Goal: Task Accomplishment & Management: Use online tool/utility

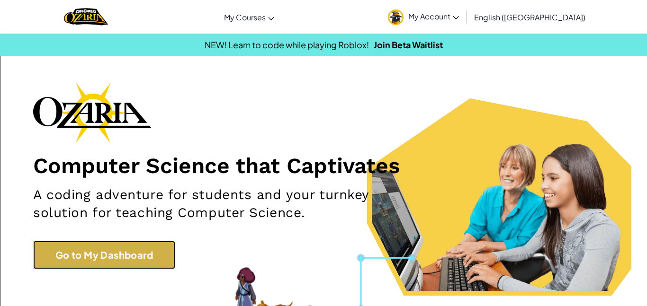
click at [128, 255] on link "Go to My Dashboard" at bounding box center [104, 255] width 142 height 28
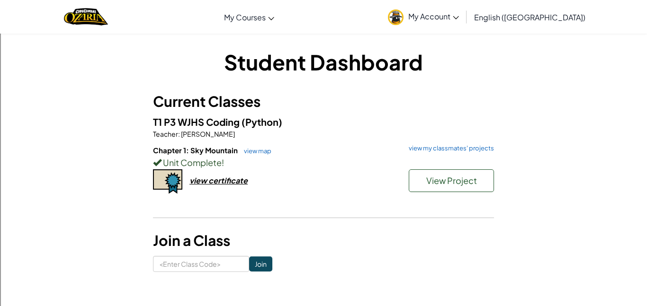
click at [456, 168] on div "Unit Complete !" at bounding box center [323, 163] width 341 height 14
click at [453, 179] on span "View Project" at bounding box center [451, 180] width 51 height 11
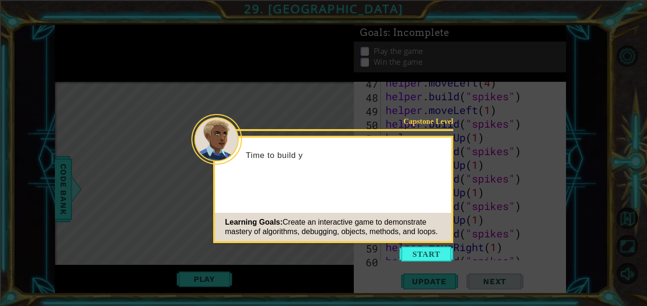
scroll to position [701, 0]
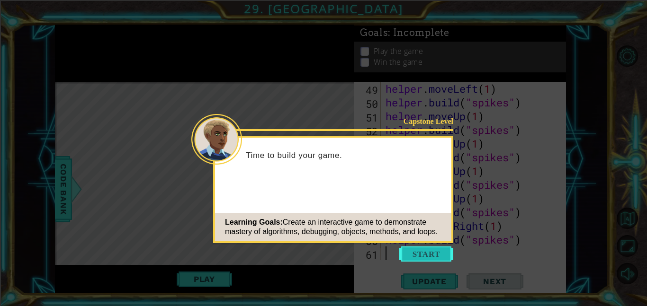
click at [424, 253] on button "Start" at bounding box center [426, 254] width 54 height 15
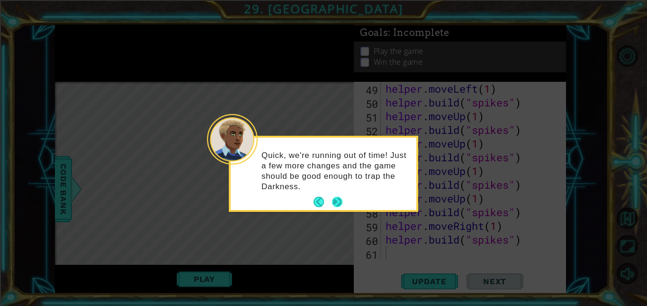
click at [339, 204] on button "Next" at bounding box center [337, 202] width 10 height 10
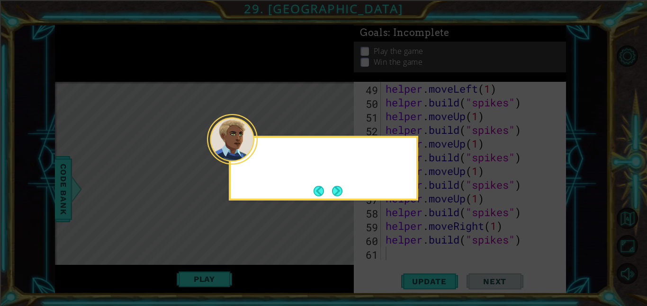
click at [347, 200] on div at bounding box center [323, 168] width 189 height 65
click at [339, 195] on button "Next" at bounding box center [337, 191] width 10 height 10
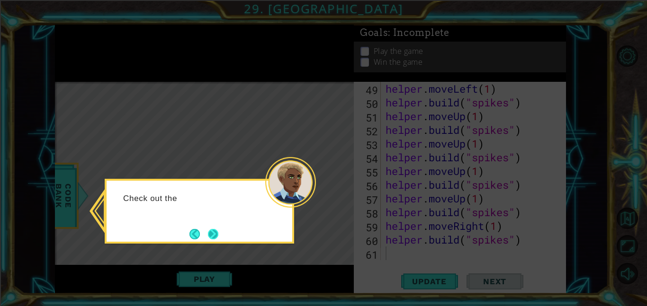
click at [208, 235] on button "Next" at bounding box center [213, 234] width 10 height 10
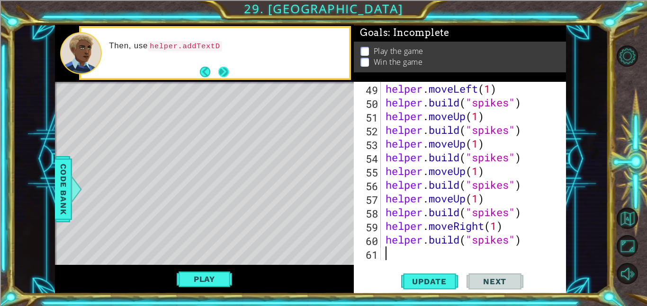
click at [228, 74] on button "Next" at bounding box center [223, 72] width 10 height 10
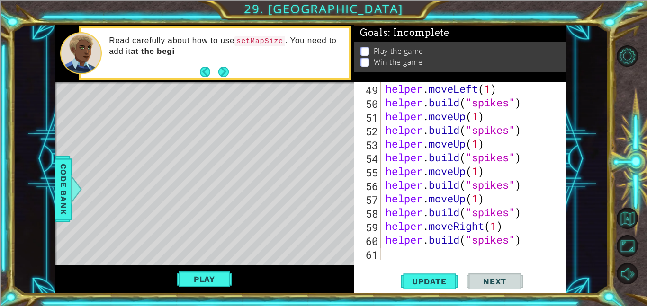
click at [229, 65] on div "Read carefully about how to use setMapSize . You need to add it at the begi" at bounding box center [225, 53] width 246 height 45
click at [221, 67] on button "Next" at bounding box center [223, 72] width 10 height 10
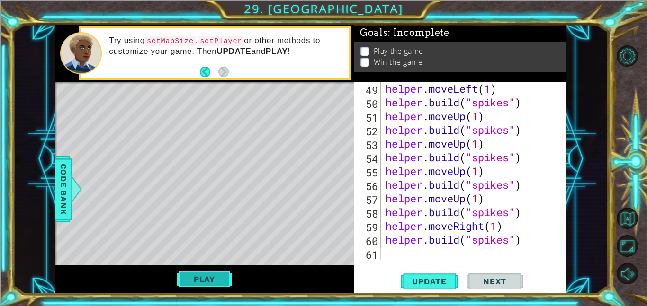
click at [198, 279] on button "Play" at bounding box center [204, 279] width 55 height 18
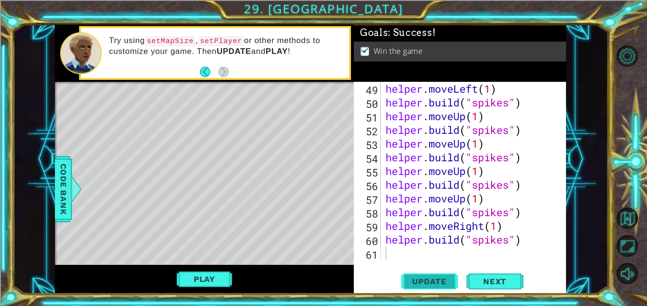
click at [442, 278] on span "Update" at bounding box center [430, 281] width 54 height 9
click at [438, 284] on span "Update" at bounding box center [430, 281] width 54 height 9
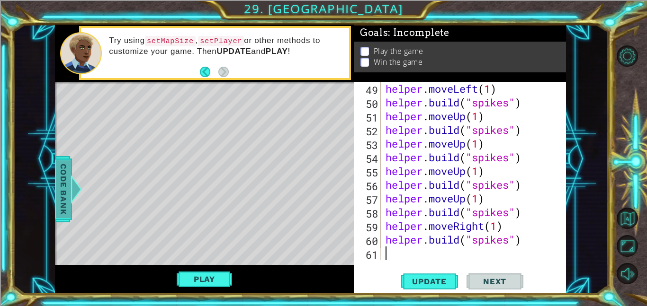
click at [65, 189] on span "Code Bank" at bounding box center [63, 190] width 15 height 58
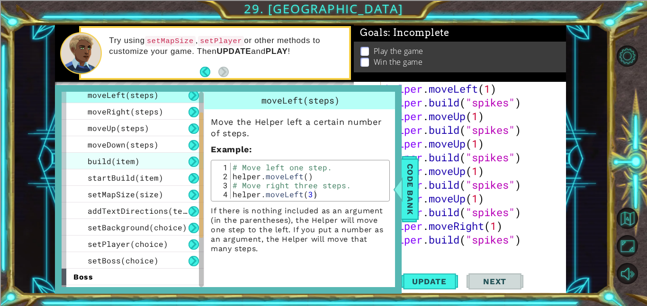
scroll to position [42, 0]
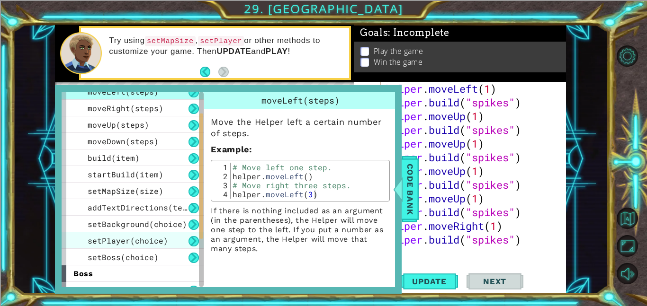
click at [186, 241] on div "setPlayer(choice)" at bounding box center [133, 241] width 142 height 17
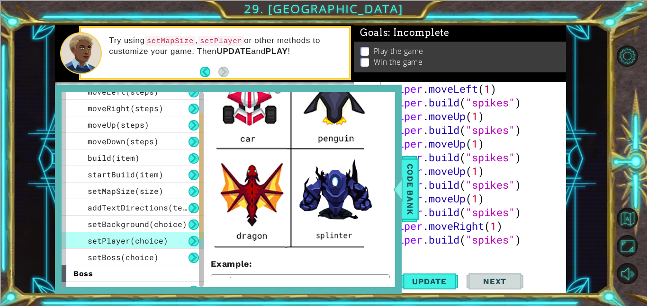
scroll to position [380, 0]
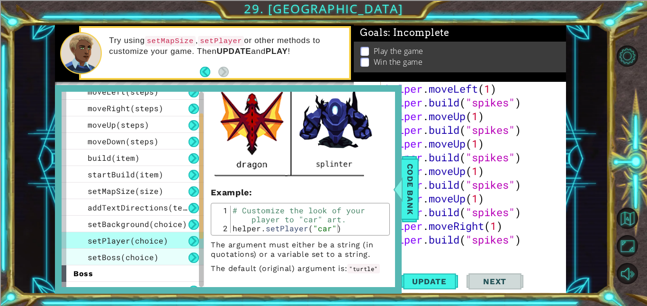
click at [142, 256] on span "setBoss(choice)" at bounding box center [123, 257] width 71 height 10
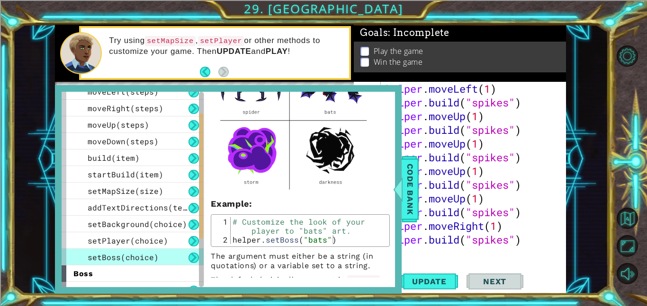
scroll to position [0, 0]
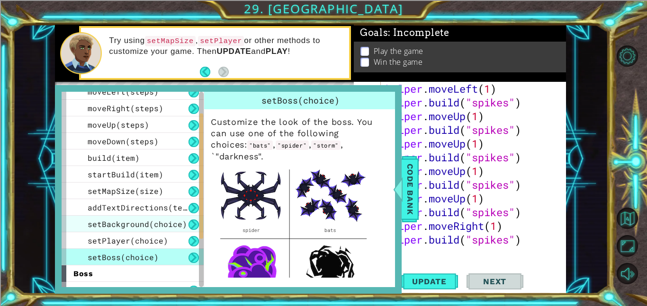
click at [97, 222] on span "setBackground(choice)" at bounding box center [137, 224] width 99 height 10
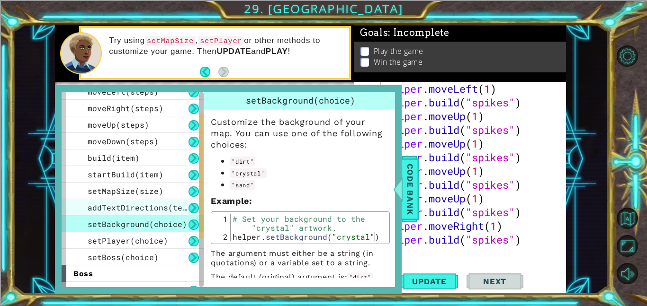
click at [145, 206] on span "addTextDirections(text)" at bounding box center [142, 208] width 109 height 10
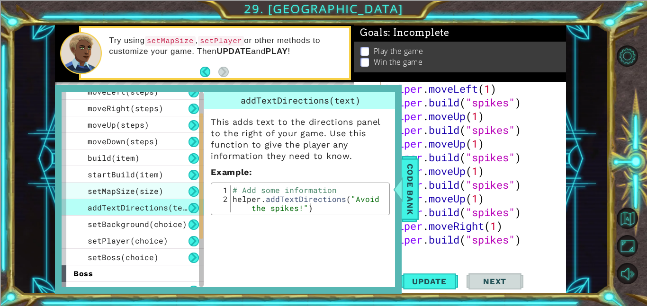
click at [171, 190] on div "setMapSize(size)" at bounding box center [133, 191] width 142 height 17
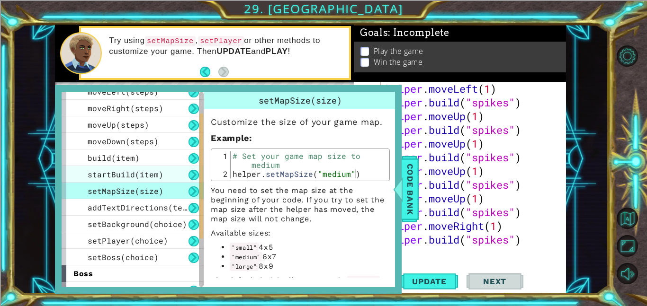
click at [165, 176] on div "startBuild(item)" at bounding box center [133, 174] width 142 height 17
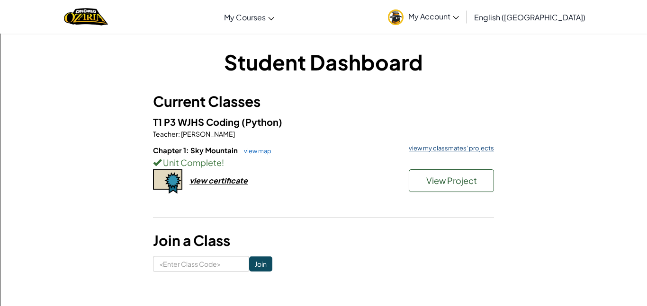
click at [477, 146] on link "view my classmates' projects" at bounding box center [449, 148] width 90 height 6
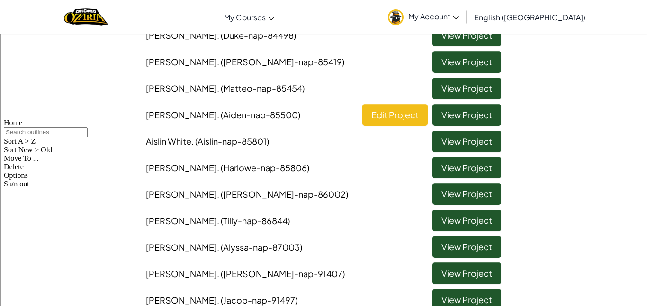
scroll to position [185, 0]
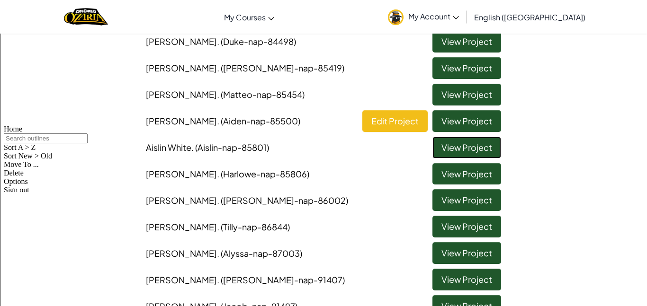
click at [495, 149] on link "View Project" at bounding box center [466, 148] width 69 height 22
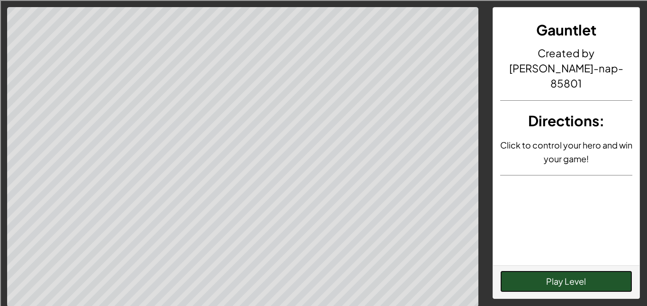
click at [554, 283] on button "Play Level" at bounding box center [566, 282] width 133 height 22
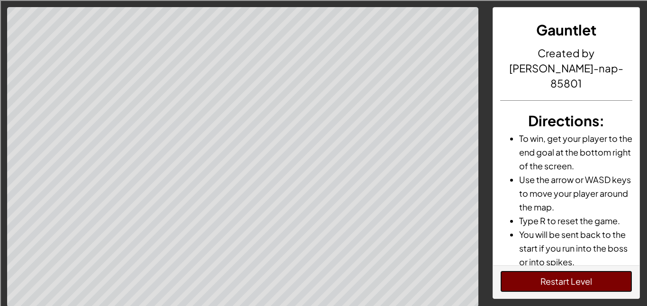
click at [554, 284] on button "Restart Level" at bounding box center [566, 282] width 133 height 22
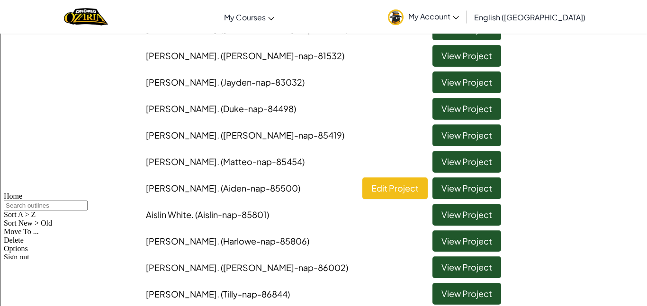
scroll to position [121, 0]
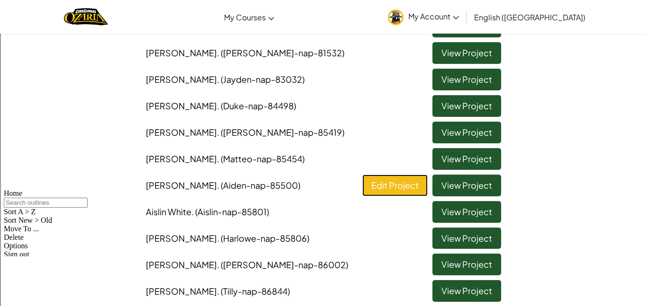
click at [382, 178] on link "Edit Project" at bounding box center [394, 186] width 65 height 22
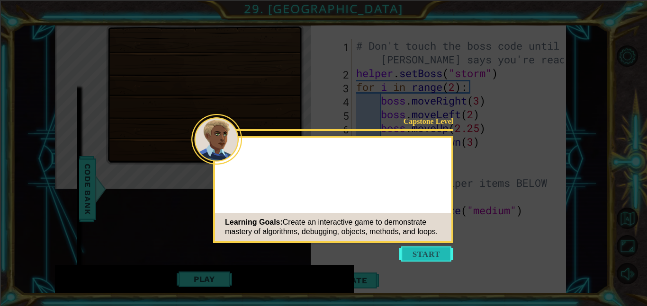
click at [422, 256] on button "Start" at bounding box center [426, 254] width 54 height 15
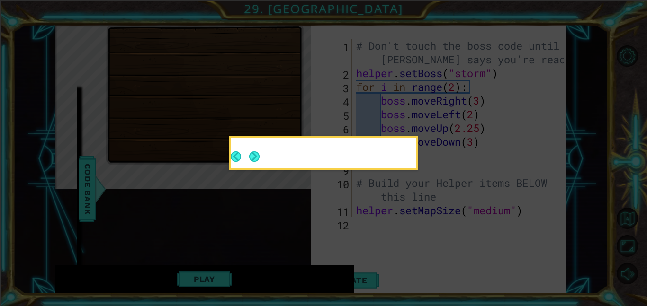
click at [260, 156] on div at bounding box center [324, 155] width 186 height 27
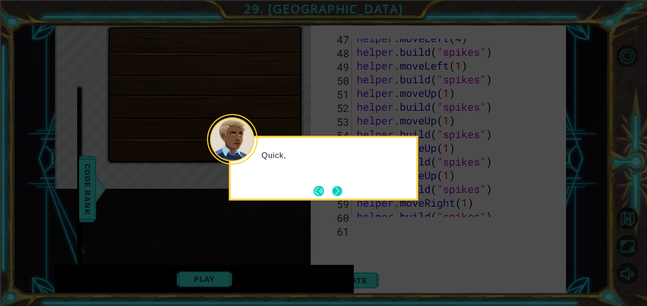
scroll to position [687, 0]
click at [333, 189] on button "Next" at bounding box center [337, 191] width 10 height 10
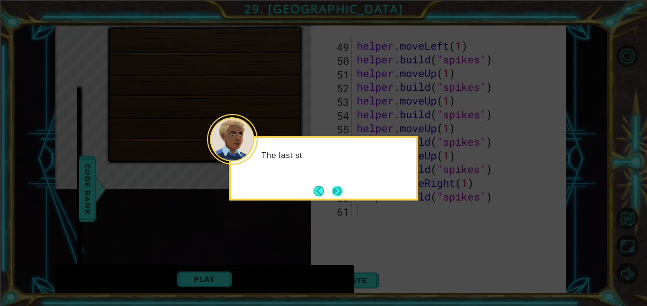
click at [333, 189] on button "Next" at bounding box center [337, 191] width 10 height 10
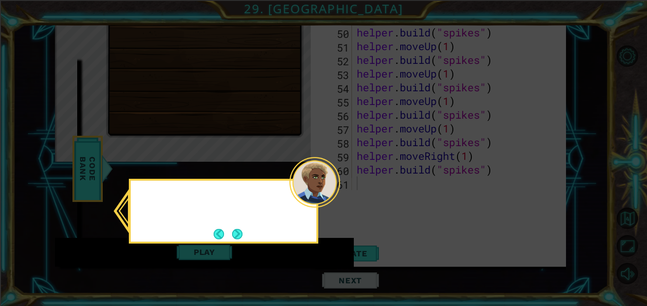
click at [333, 189] on div at bounding box center [314, 182] width 51 height 51
click at [240, 230] on button "Next" at bounding box center [237, 234] width 10 height 10
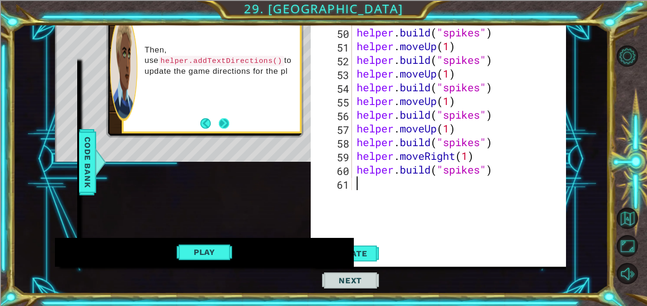
click at [224, 126] on button "Next" at bounding box center [224, 123] width 10 height 10
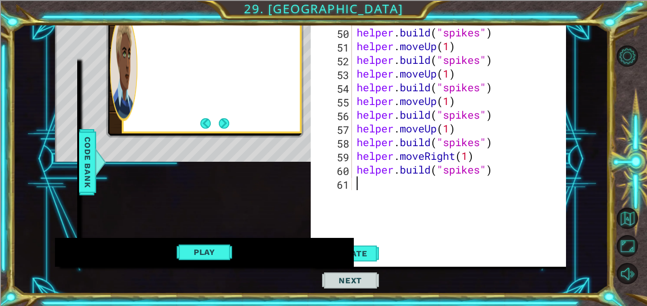
click at [224, 126] on button "Next" at bounding box center [223, 123] width 10 height 10
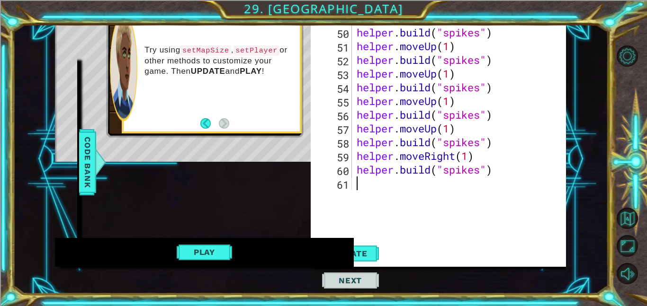
click at [371, 187] on div "helper . moveLeft ( 1 ) helper . build ( "spikes" ) helper . moveUp ( 1 ) helpe…" at bounding box center [462, 115] width 214 height 206
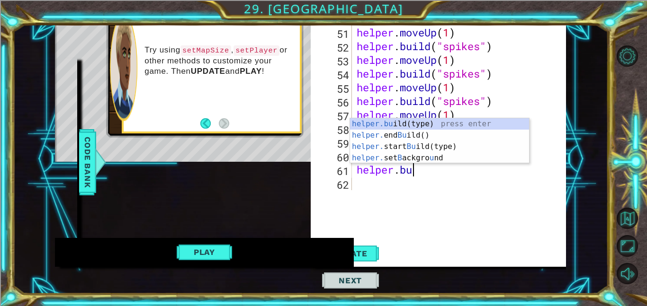
scroll to position [0, 2]
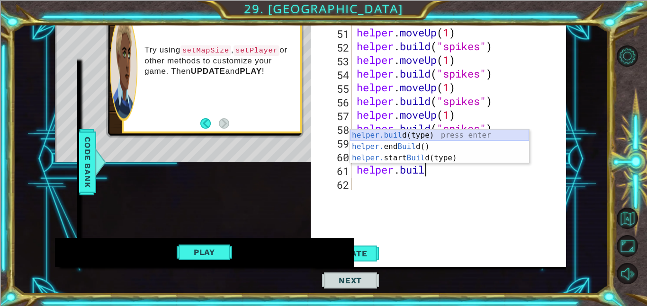
click at [407, 138] on div "helper.buil d(type) press enter helper. end Buil d() press enter helper. start …" at bounding box center [439, 158] width 179 height 57
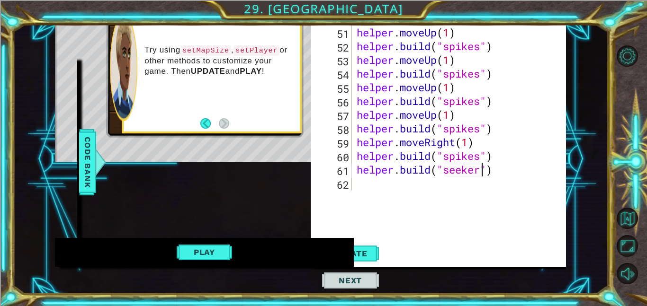
scroll to position [0, 6]
type textarea "[DOMAIN_NAME]("seeker")"
click at [499, 241] on div "Update Next" at bounding box center [446, 253] width 256 height 27
click at [370, 251] on span "Update" at bounding box center [351, 253] width 54 height 9
click at [215, 254] on button "Play" at bounding box center [204, 252] width 55 height 18
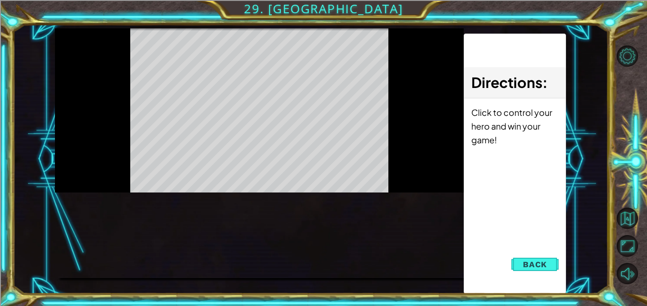
scroll to position [0, 0]
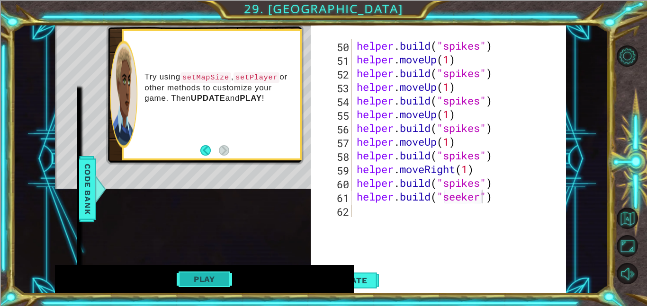
click at [189, 278] on button "Play" at bounding box center [204, 279] width 55 height 18
click at [181, 276] on button "Play" at bounding box center [204, 279] width 55 height 18
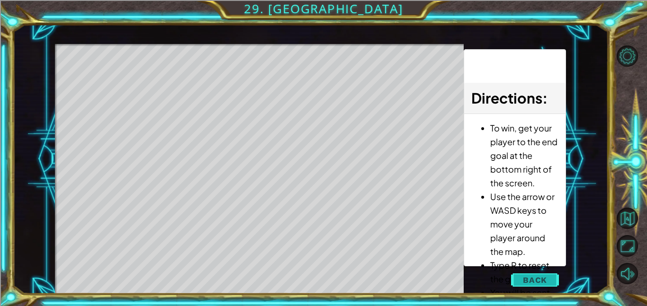
click at [531, 279] on span "Back" at bounding box center [535, 280] width 24 height 9
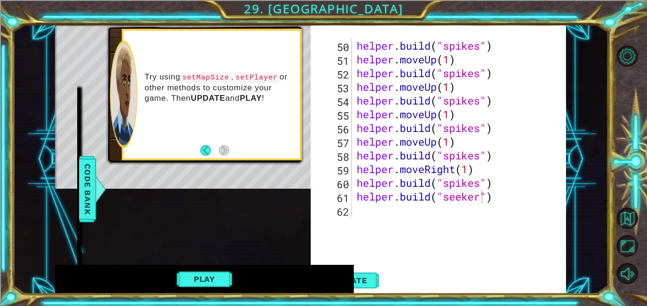
click at [373, 216] on div "helper . build ( "spikes" ) helper . moveUp ( 1 ) helper . build ( "spikes" ) h…" at bounding box center [462, 142] width 214 height 206
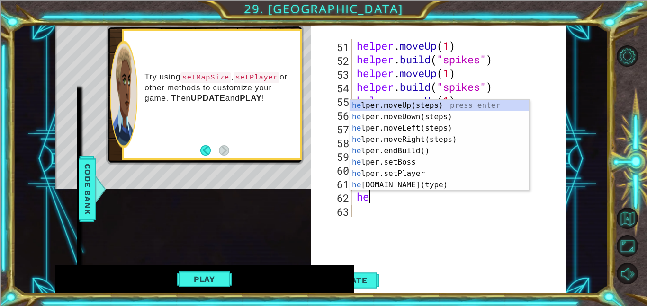
scroll to position [0, 1]
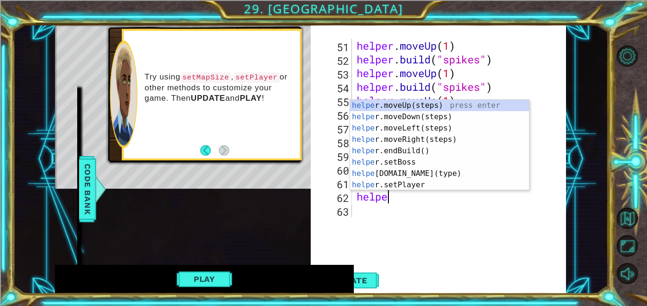
type textarea "helper"
click at [424, 137] on div "helper .moveUp(steps) press enter helper .moveDown(steps) press enter helper .m…" at bounding box center [439, 157] width 179 height 114
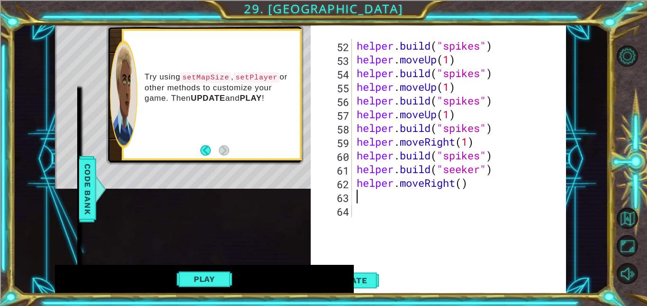
scroll to position [728, 0]
click at [463, 187] on div "helper . build ( "spikes" ) helper . moveUp ( 1 ) helper . build ( "spikes" ) h…" at bounding box center [462, 142] width 214 height 206
type textarea "helper.moveRight(1)"
click at [397, 202] on div "helper . build ( "spikes" ) helper . moveUp ( 1 ) helper . build ( "spikes" ) h…" at bounding box center [462, 142] width 214 height 206
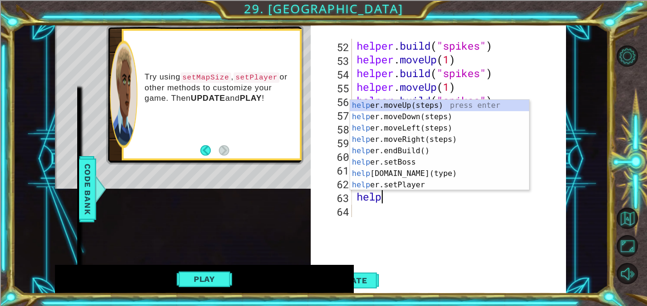
scroll to position [0, 0]
click at [414, 172] on div "help er.moveUp(steps) press enter help er.moveDown(steps) press enter help er.m…" at bounding box center [439, 157] width 179 height 114
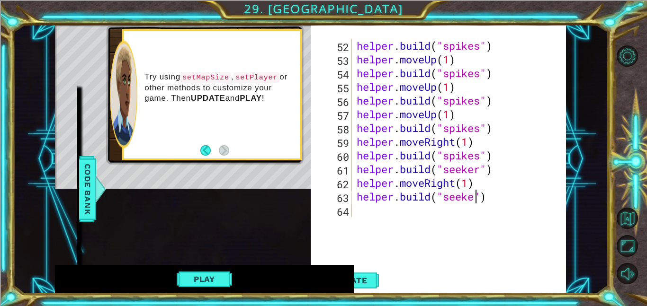
scroll to position [0, 6]
type textarea "[DOMAIN_NAME]("seeker")"
click at [365, 288] on button "Update" at bounding box center [350, 280] width 57 height 27
click at [207, 276] on button "Play" at bounding box center [204, 279] width 55 height 18
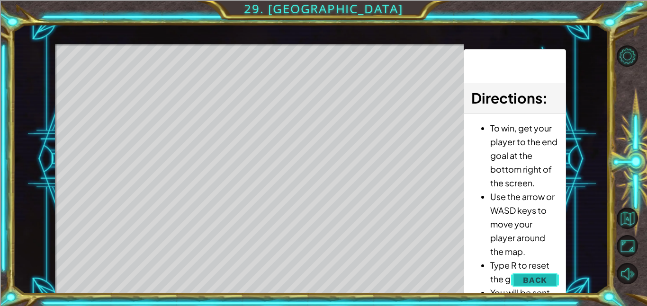
click at [533, 276] on span "Back" at bounding box center [535, 280] width 24 height 9
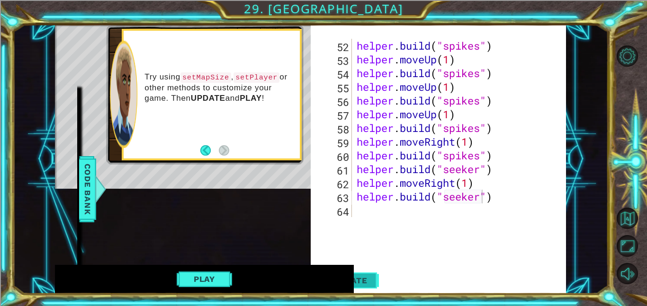
click at [370, 275] on button "Update" at bounding box center [350, 280] width 57 height 27
click at [216, 279] on button "Play" at bounding box center [204, 279] width 55 height 18
click at [220, 278] on button "Play" at bounding box center [204, 279] width 55 height 18
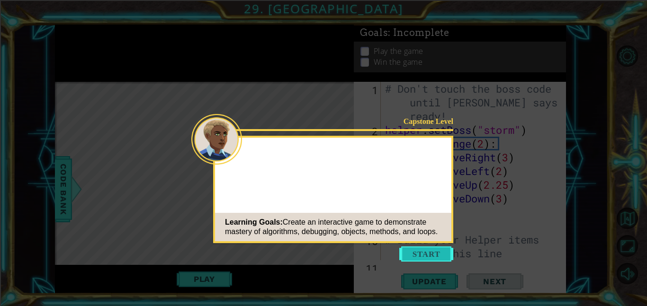
click at [444, 255] on button "Start" at bounding box center [426, 254] width 54 height 15
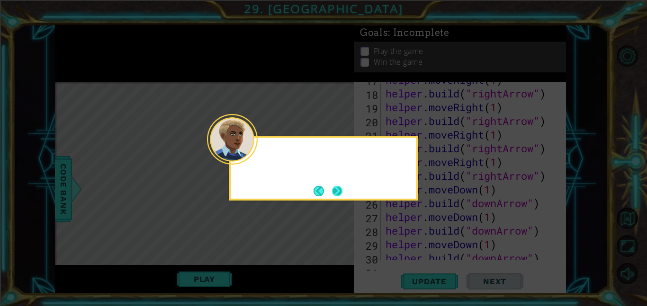
click at [338, 189] on button "Next" at bounding box center [337, 191] width 10 height 10
click at [338, 189] on icon at bounding box center [323, 153] width 647 height 306
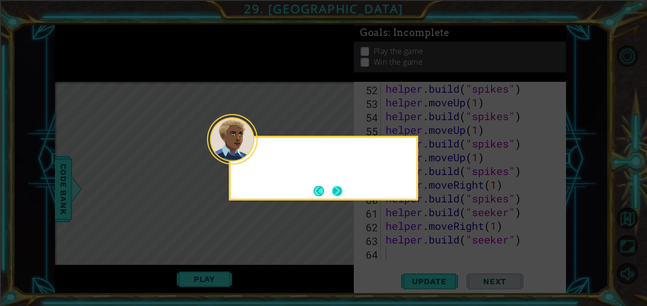
scroll to position [742, 0]
click at [338, 194] on button "Next" at bounding box center [337, 191] width 10 height 10
click at [338, 194] on icon at bounding box center [323, 153] width 647 height 306
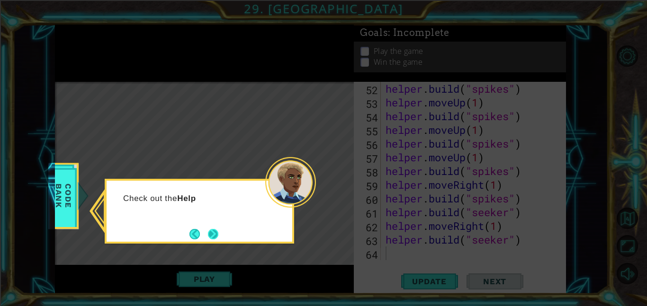
click at [212, 234] on button "Next" at bounding box center [213, 234] width 10 height 10
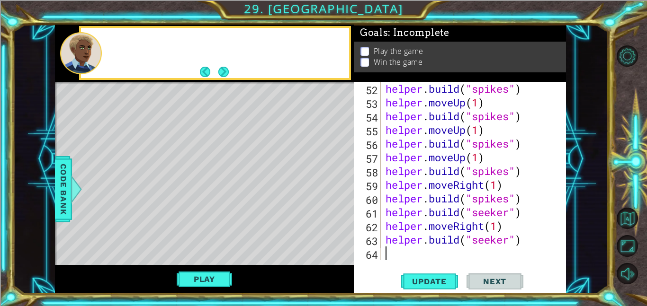
click at [212, 234] on div "Level Map" at bounding box center [274, 221] width 438 height 279
click at [213, 280] on button "Play" at bounding box center [204, 279] width 55 height 18
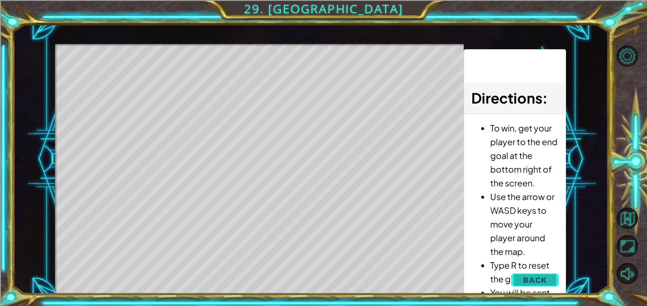
click at [547, 281] on span "Back" at bounding box center [535, 280] width 24 height 9
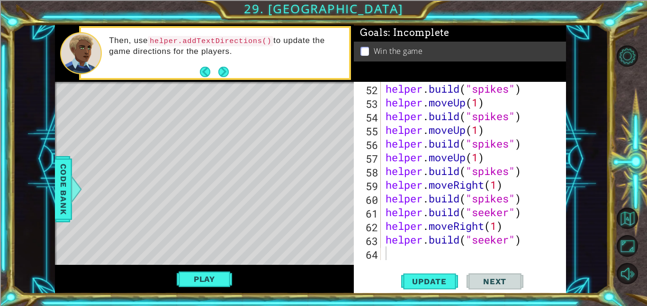
click at [414, 253] on div "helper . build ( "spikes" ) helper . moveUp ( 1 ) helper . build ( "spikes" ) h…" at bounding box center [476, 185] width 185 height 206
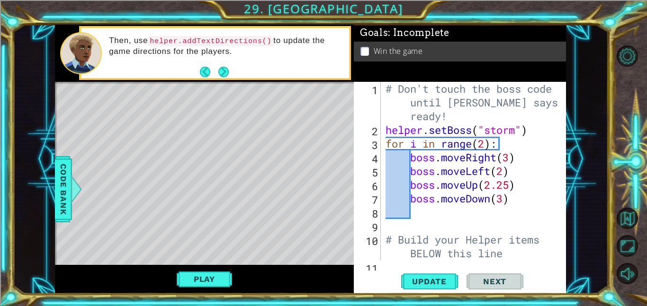
scroll to position [0, 0]
click at [486, 147] on div "# Don't touch the boss code until Vega says you're ready! helper . setBoss ( "s…" at bounding box center [476, 199] width 185 height 234
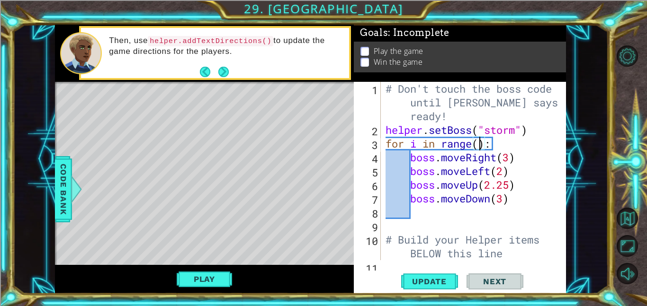
scroll to position [0, 4]
type textarea "for i in range(3):"
click at [443, 282] on span "Update" at bounding box center [430, 281] width 54 height 9
click at [202, 275] on button "Play" at bounding box center [204, 279] width 55 height 18
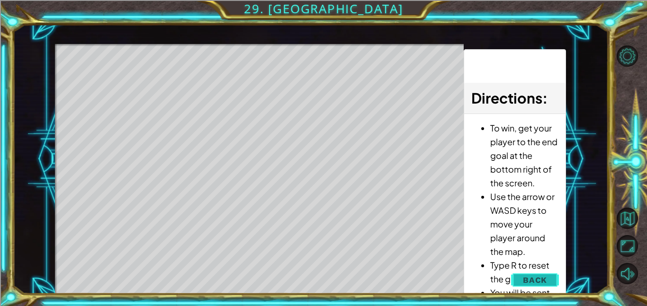
click at [539, 281] on span "Back" at bounding box center [535, 280] width 24 height 9
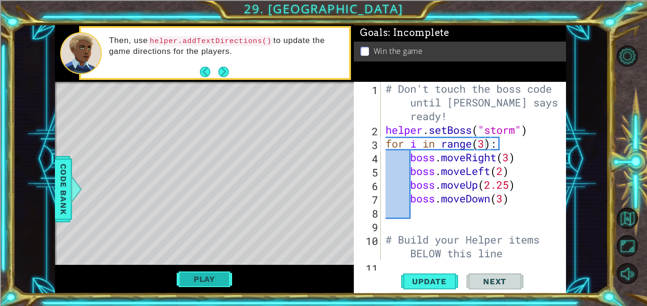
click at [203, 281] on button "Play" at bounding box center [204, 279] width 55 height 18
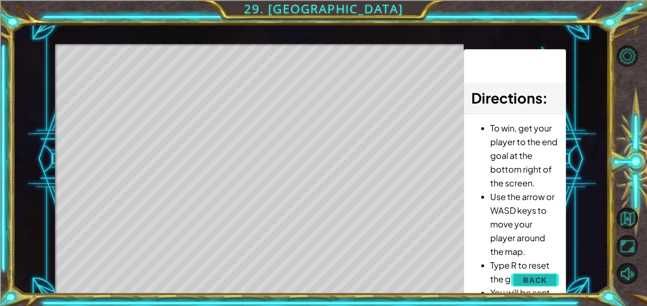
click at [543, 278] on span "Back" at bounding box center [535, 280] width 24 height 9
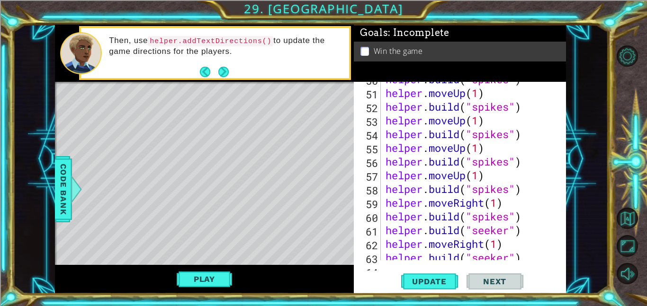
scroll to position [742, 0]
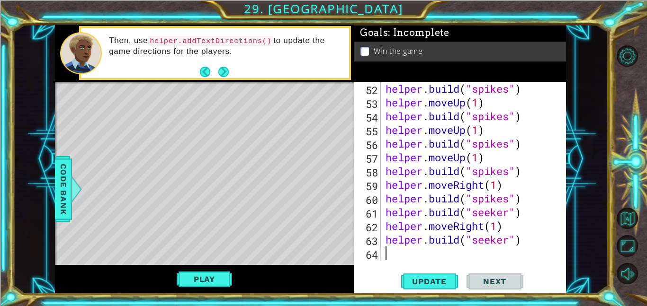
click at [400, 255] on div "helper . build ( "spikes" ) helper . moveUp ( 1 ) helper . build ( "spikes" ) h…" at bounding box center [476, 185] width 185 height 206
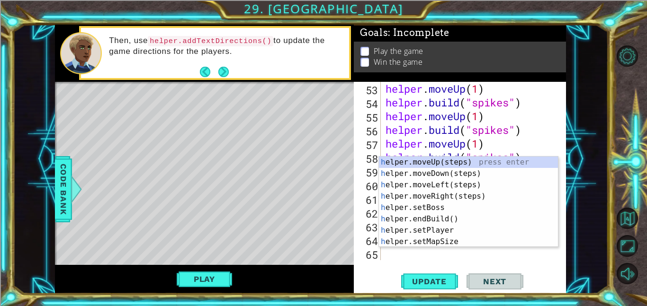
scroll to position [756, 0]
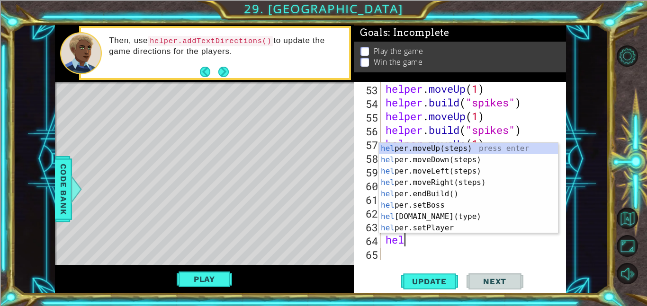
type textarea "help"
click at [459, 172] on div "help er.moveUp(steps) press enter help er.moveDown(steps) press enter help er.m…" at bounding box center [468, 200] width 179 height 114
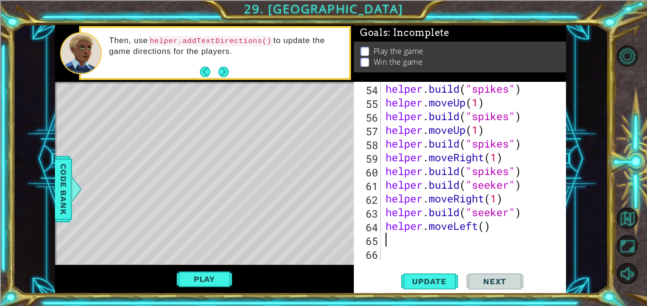
scroll to position [769, 0]
click at [487, 226] on div "helper . build ( "spikes" ) helper . moveUp ( 1 ) helper . build ( "spikes" ) h…" at bounding box center [476, 185] width 185 height 206
type textarea "helper.moveLeft(3)"
click at [442, 242] on div "helper . build ( "spikes" ) helper . moveUp ( 1 ) helper . build ( "spikes" ) h…" at bounding box center [476, 185] width 185 height 206
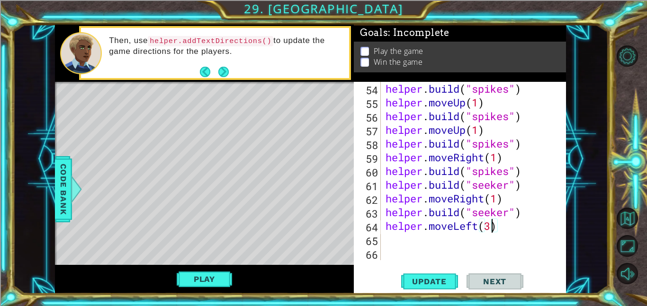
scroll to position [0, 0]
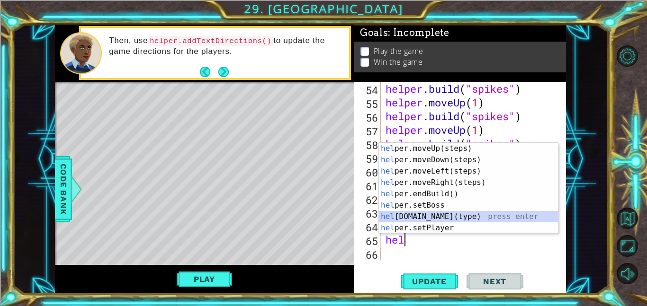
click at [458, 217] on div "hel per.moveUp(steps) press enter hel per.moveDown(steps) press enter hel per.m…" at bounding box center [468, 200] width 179 height 114
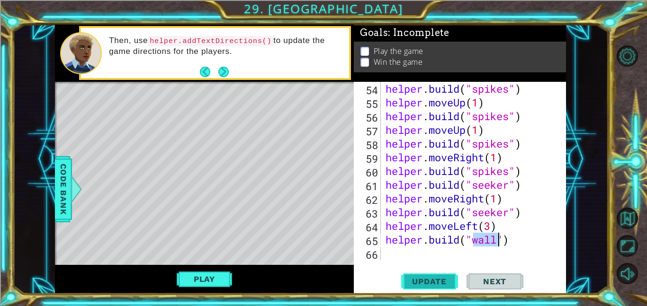
type textarea "[DOMAIN_NAME]("wall")"
click at [443, 278] on span "Update" at bounding box center [430, 281] width 54 height 9
click at [442, 278] on span "Update" at bounding box center [430, 281] width 54 height 9
click at [440, 279] on span "Update" at bounding box center [430, 281] width 54 height 9
click at [201, 282] on button "Play" at bounding box center [204, 279] width 55 height 18
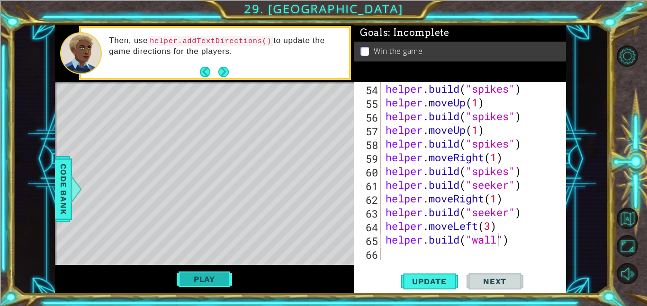
click at [200, 281] on button "Play" at bounding box center [204, 279] width 55 height 18
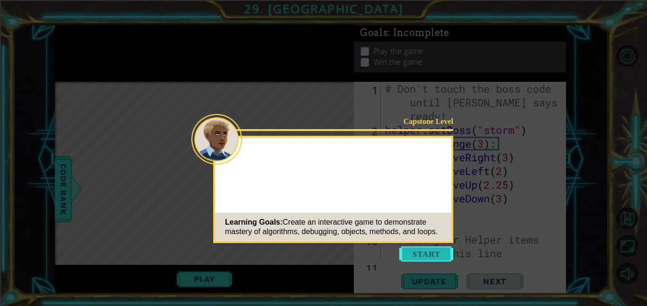
click at [420, 259] on button "Start" at bounding box center [426, 254] width 54 height 15
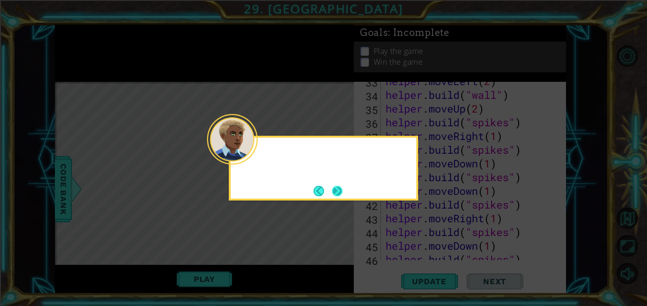
click at [338, 194] on button "Next" at bounding box center [337, 191] width 10 height 10
click at [338, 194] on icon at bounding box center [323, 153] width 647 height 306
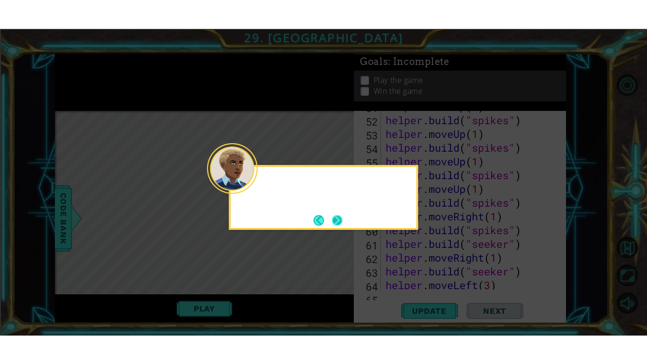
scroll to position [769, 0]
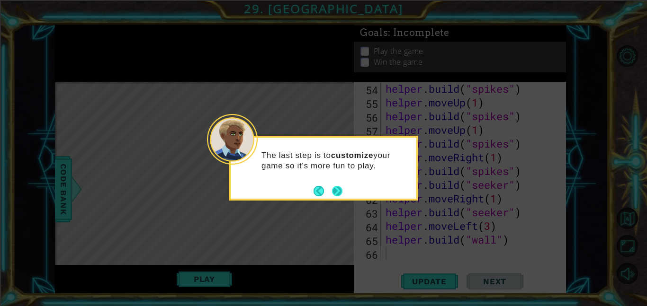
click at [338, 189] on button "Next" at bounding box center [337, 191] width 10 height 10
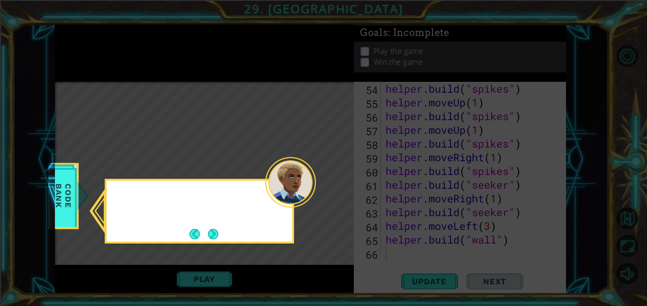
click at [338, 189] on icon at bounding box center [323, 153] width 647 height 306
click at [218, 236] on button "Next" at bounding box center [213, 234] width 10 height 10
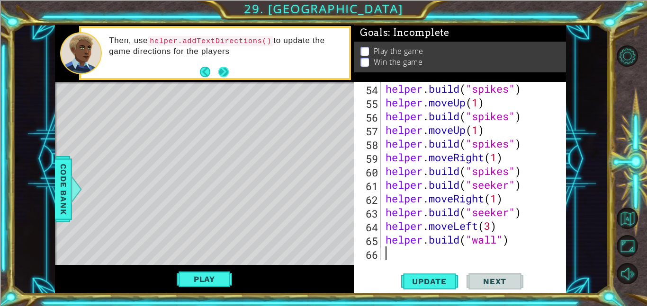
click at [225, 72] on button "Next" at bounding box center [223, 72] width 10 height 10
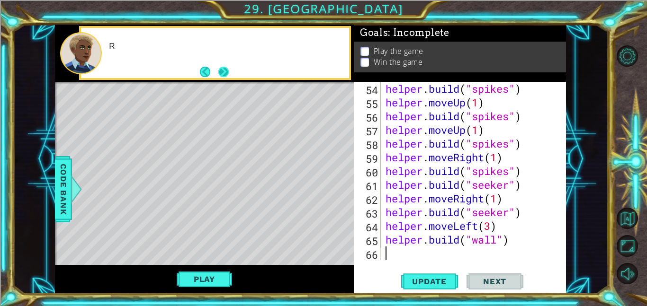
click at [225, 73] on button "Next" at bounding box center [223, 72] width 10 height 10
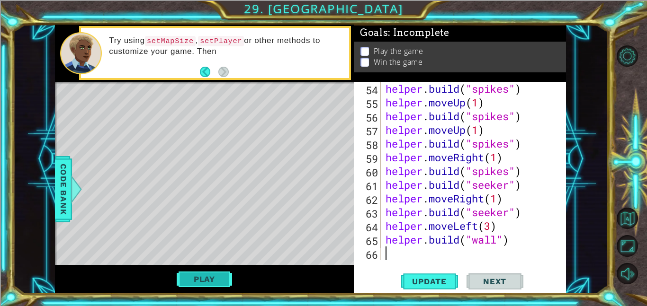
click at [203, 275] on button "Play" at bounding box center [204, 279] width 55 height 18
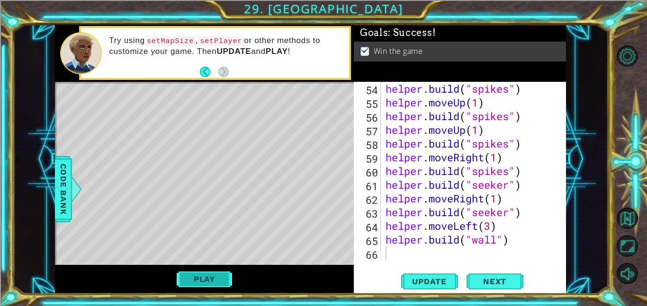
click at [201, 284] on button "Play" at bounding box center [204, 279] width 55 height 18
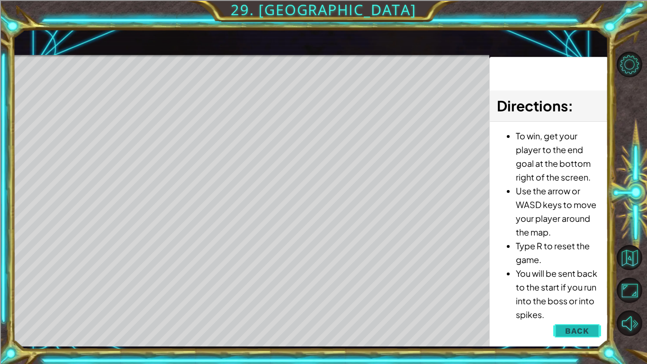
click at [561, 306] on button "Back" at bounding box center [577, 330] width 48 height 19
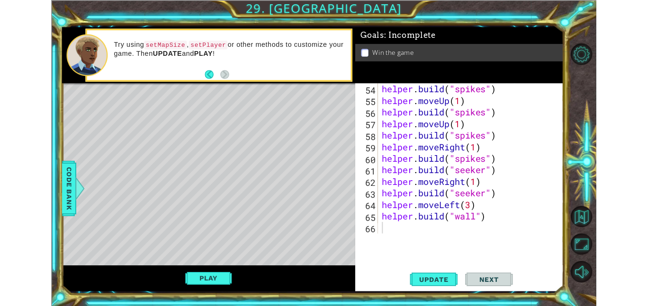
scroll to position [756, 0]
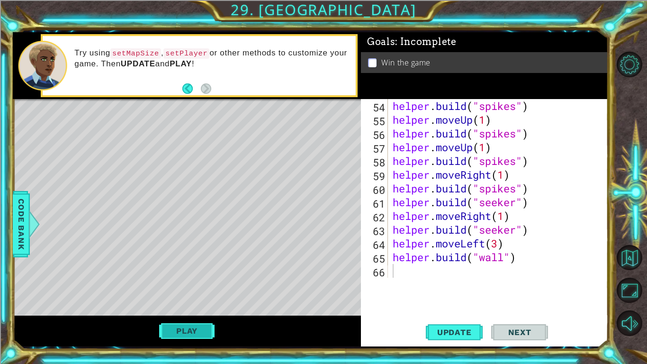
click at [176, 306] on button "Play" at bounding box center [186, 331] width 55 height 18
click at [189, 306] on button "Play" at bounding box center [186, 331] width 55 height 18
click at [166, 306] on button "Play" at bounding box center [186, 331] width 55 height 18
click at [194, 306] on button "Play" at bounding box center [186, 331] width 55 height 18
click at [192, 306] on button "Play" at bounding box center [186, 331] width 55 height 18
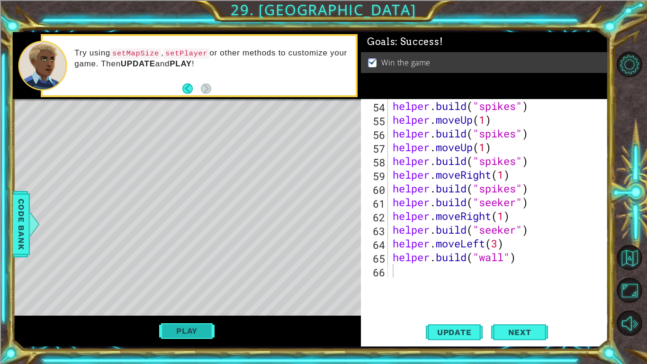
click at [188, 306] on button "Play" at bounding box center [186, 331] width 55 height 18
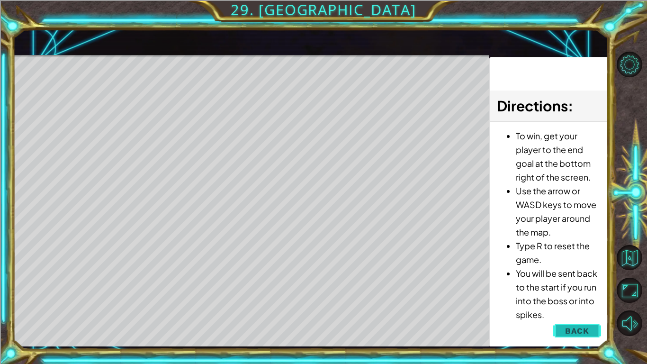
click at [565, 306] on button "Back" at bounding box center [577, 330] width 48 height 19
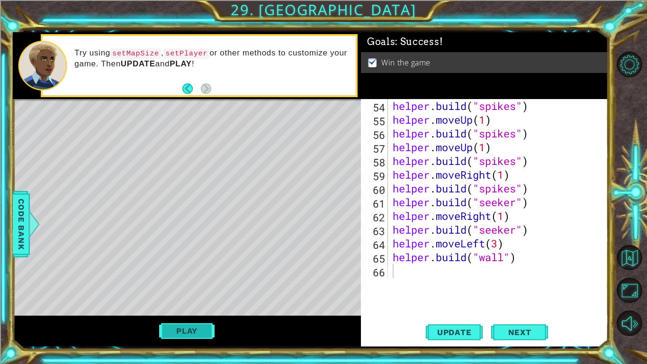
click at [179, 306] on button "Play" at bounding box center [186, 331] width 55 height 18
click at [206, 306] on button "Play" at bounding box center [186, 331] width 55 height 18
click at [196, 306] on button "Play" at bounding box center [186, 331] width 55 height 18
